Goal: Task Accomplishment & Management: Complete application form

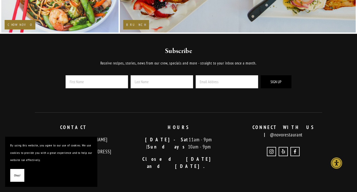
scroll to position [1005, 0]
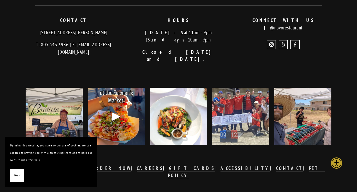
click at [19, 176] on span "Okay!" at bounding box center [17, 175] width 6 height 7
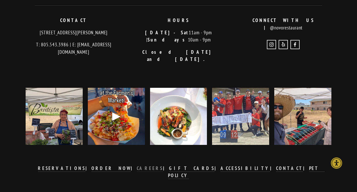
click at [154, 165] on strong "CAREERS" at bounding box center [150, 168] width 27 height 6
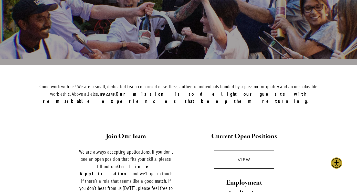
scroll to position [194, 0]
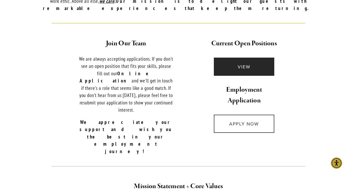
click at [239, 66] on link "VIEW" at bounding box center [244, 67] width 60 height 18
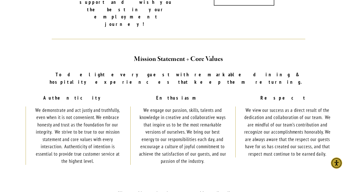
scroll to position [223, 0]
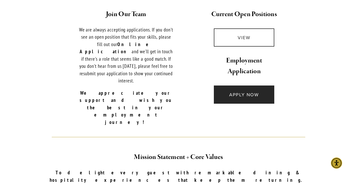
click at [253, 94] on link "APPLY NOW" at bounding box center [244, 95] width 60 height 18
